Goal: Task Accomplishment & Management: Use online tool/utility

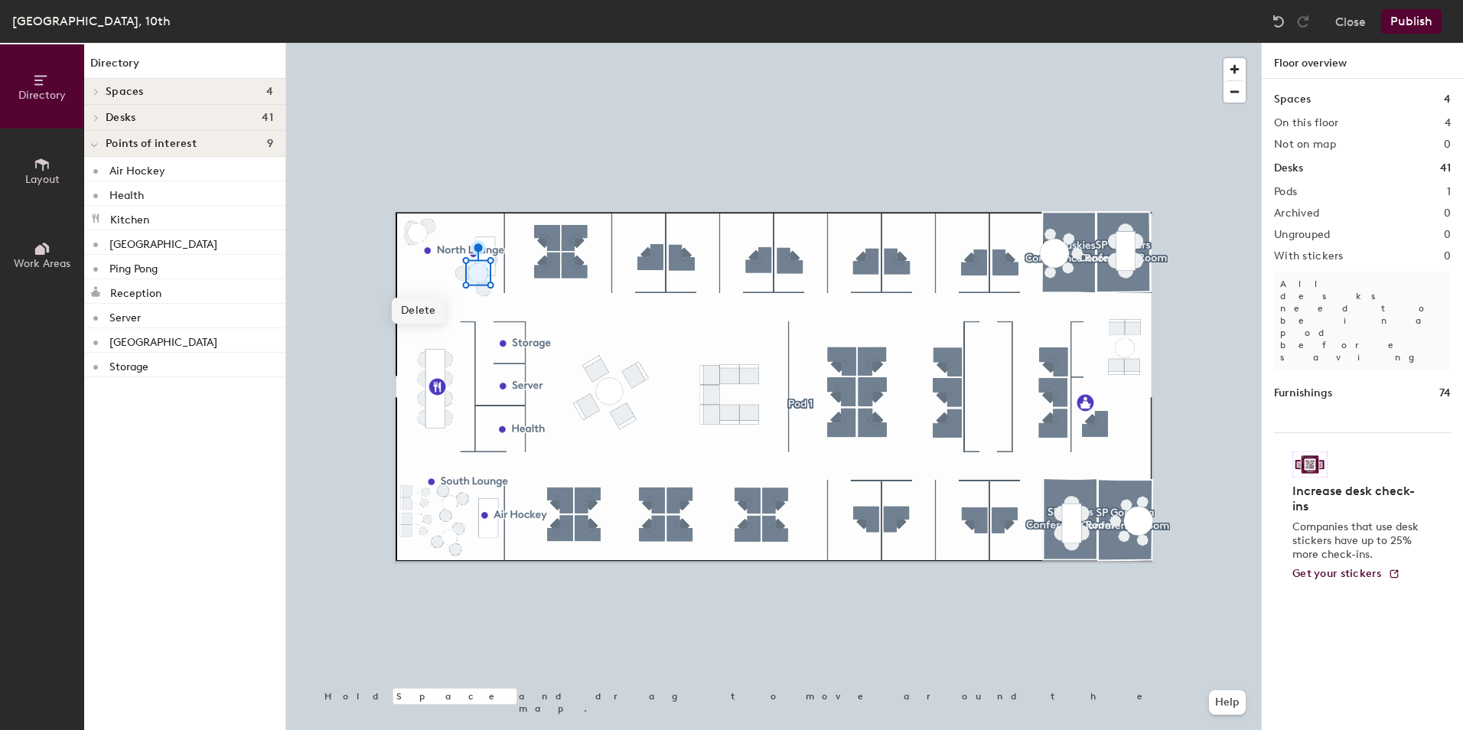
click at [458, 43] on div at bounding box center [773, 43] width 975 height 0
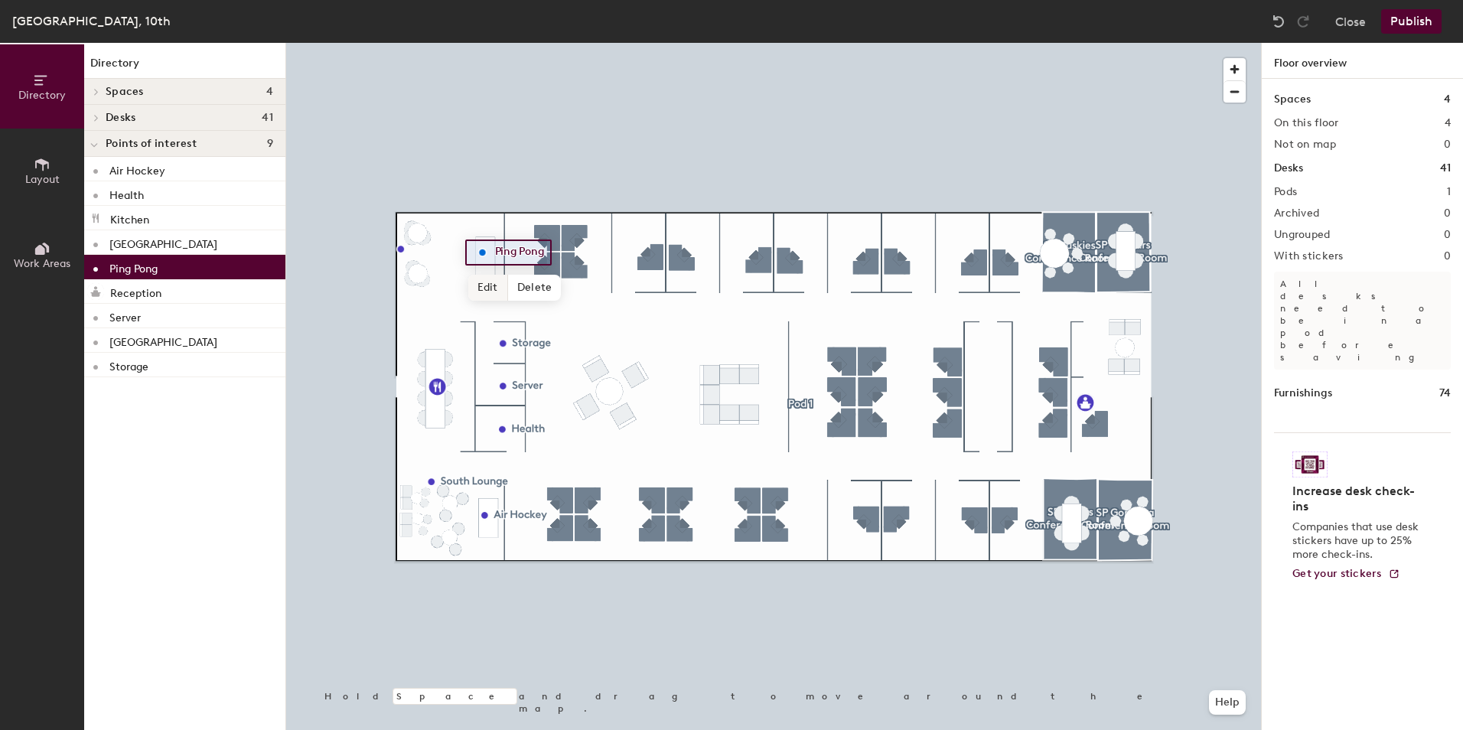
click at [486, 282] on span "Edit" at bounding box center [488, 288] width 40 height 26
click at [513, 279] on span "Done" at bounding box center [514, 288] width 45 height 26
click at [531, 43] on div at bounding box center [773, 43] width 975 height 0
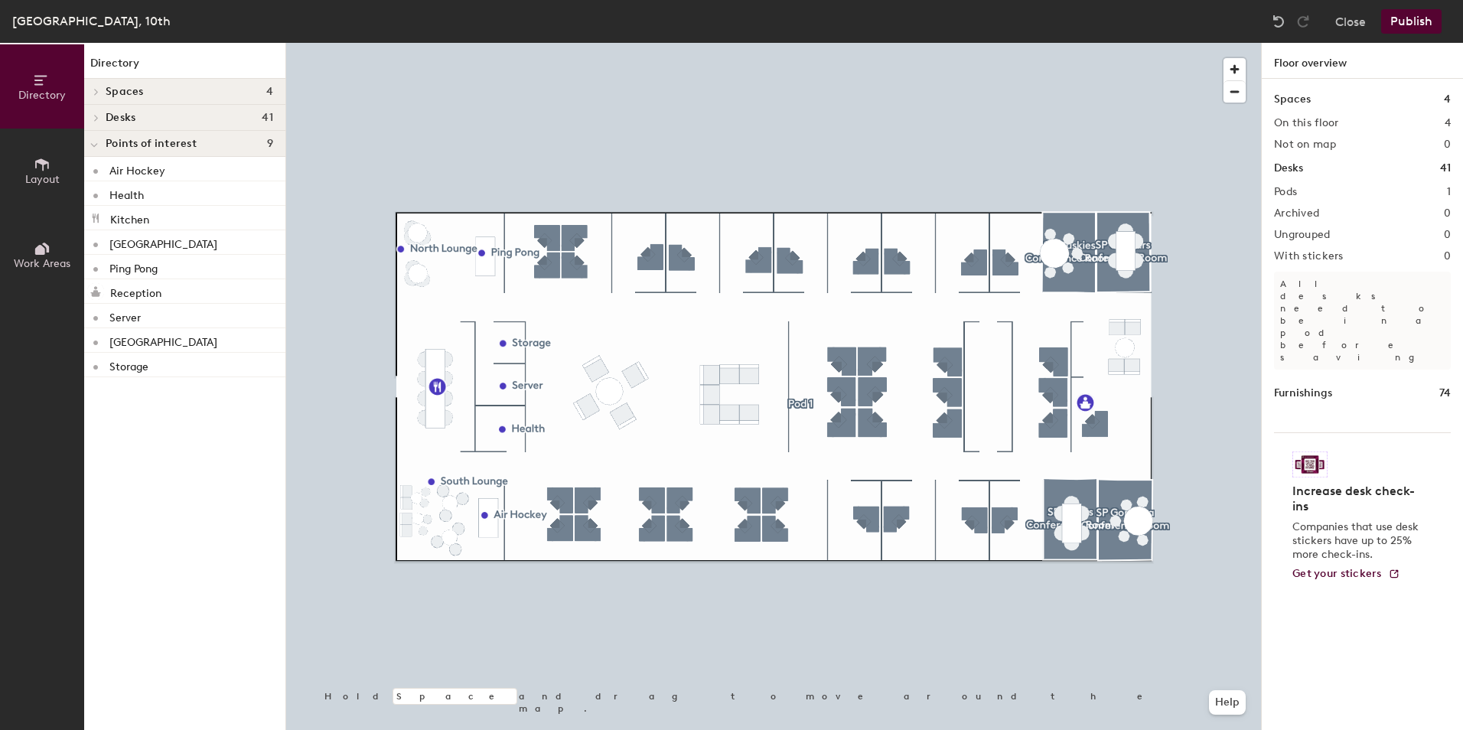
click at [1408, 20] on button "Publish" at bounding box center [1412, 21] width 60 height 24
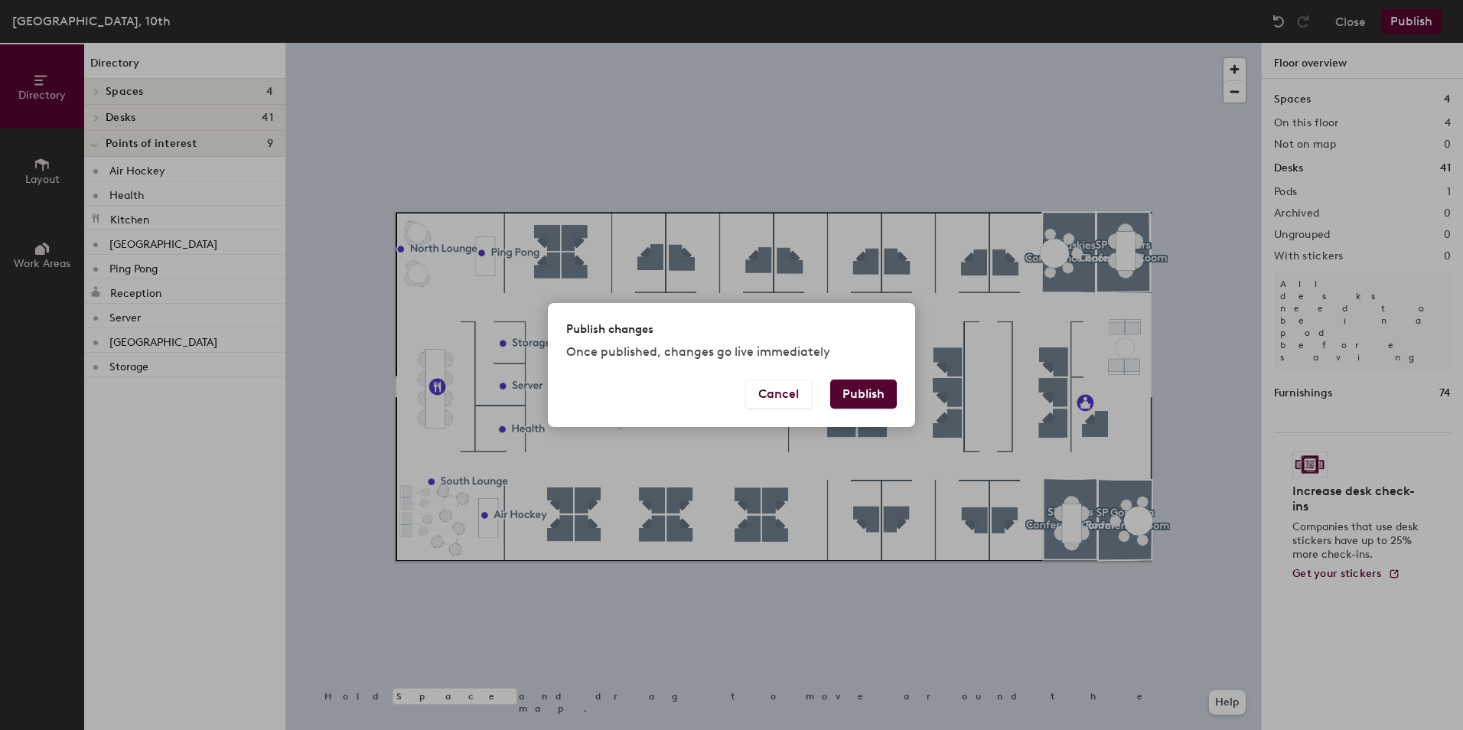
click at [874, 396] on button "Publish" at bounding box center [863, 394] width 67 height 29
